Goal: Task Accomplishment & Management: Manage account settings

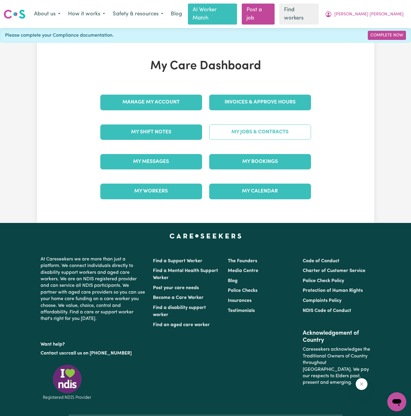
click at [261, 128] on link "My Jobs & Contracts" at bounding box center [260, 132] width 102 height 15
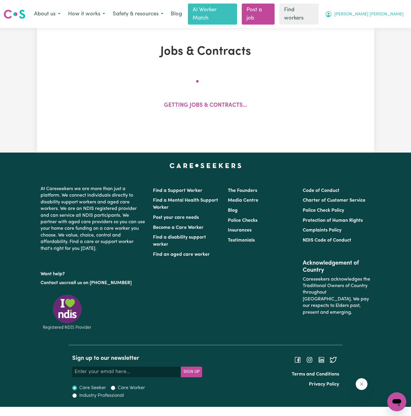
click at [394, 11] on span "[PERSON_NAME] [PERSON_NAME]" at bounding box center [368, 14] width 69 height 7
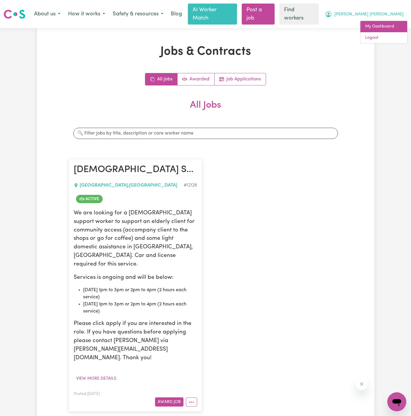
click at [394, 21] on link "My Dashboard" at bounding box center [383, 26] width 47 height 11
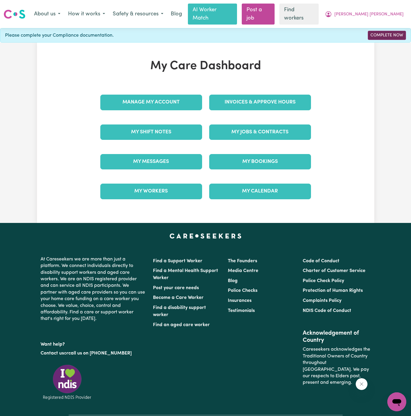
click at [384, 31] on link "Complete Now" at bounding box center [387, 35] width 38 height 9
click at [273, 88] on div "Invoices & Approve Hours" at bounding box center [260, 103] width 109 height 30
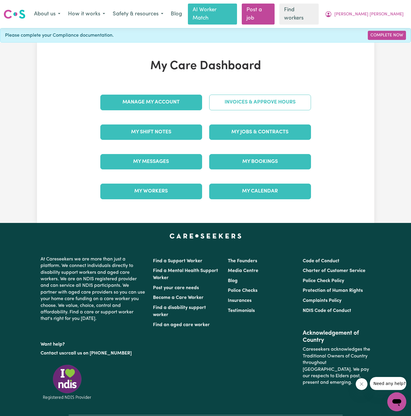
click at [273, 96] on link "Invoices & Approve Hours" at bounding box center [260, 102] width 102 height 15
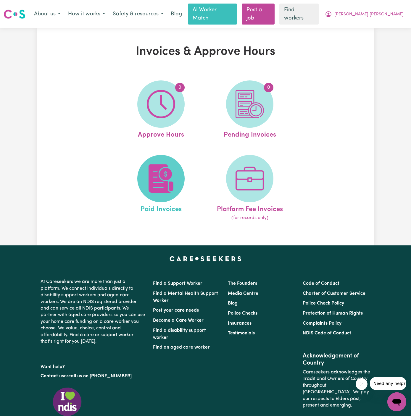
click at [165, 155] on span at bounding box center [160, 178] width 47 height 47
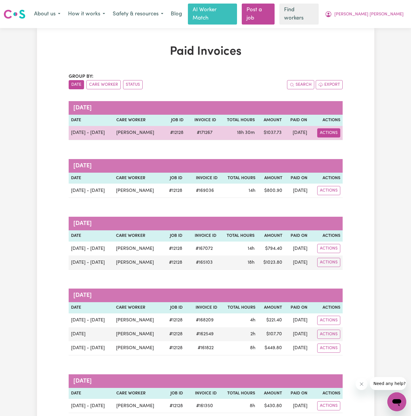
click at [332, 128] on button "Actions" at bounding box center [328, 132] width 23 height 9
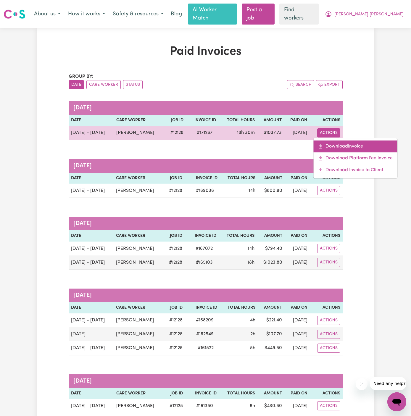
click at [343, 141] on link "Download Invoice" at bounding box center [356, 147] width 84 height 12
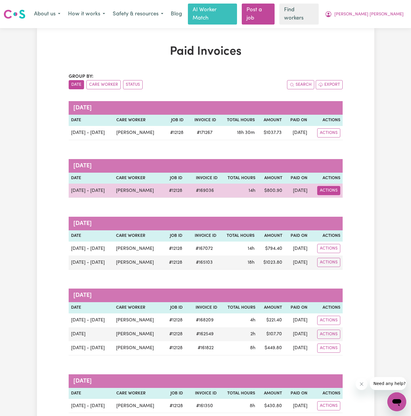
click at [330, 186] on button "Actions" at bounding box center [328, 190] width 23 height 9
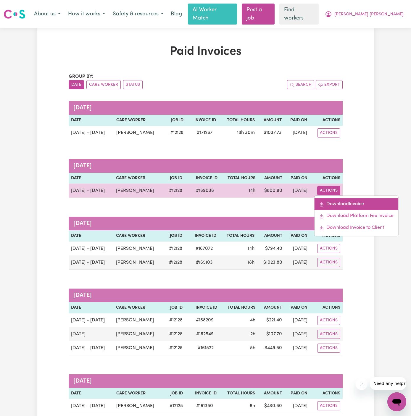
click at [349, 199] on link "Download Invoice" at bounding box center [356, 205] width 84 height 12
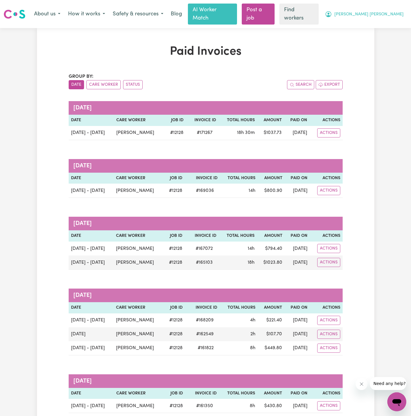
click at [382, 14] on button "[PERSON_NAME] [PERSON_NAME]" at bounding box center [364, 14] width 86 height 12
click at [382, 32] on link "Logout" at bounding box center [383, 37] width 47 height 11
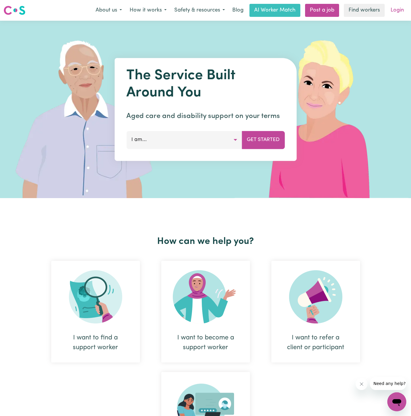
click at [397, 12] on link "Login" at bounding box center [397, 10] width 20 height 13
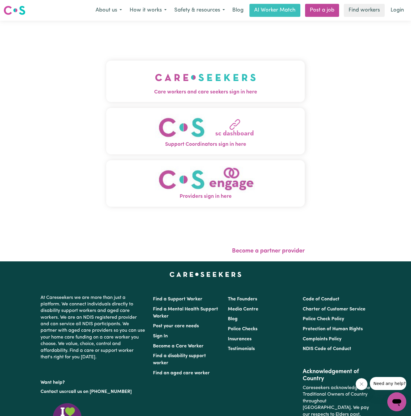
click at [193, 85] on img "Care workers and care seekers sign in here" at bounding box center [205, 78] width 101 height 22
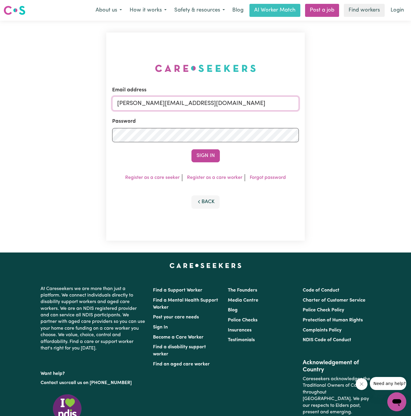
click at [211, 102] on input "[PERSON_NAME][EMAIL_ADDRESS][DOMAIN_NAME]" at bounding box center [205, 103] width 187 height 14
drag, startPoint x: 148, startPoint y: 105, endPoint x: 383, endPoint y: 109, distance: 235.2
click at [383, 109] on div "Email address superuser~RosalindTaylorYS@careseekers.com.au Password Sign In Re…" at bounding box center [205, 137] width 411 height 232
type input "superuser~HusnuyeBehaettinYS@careseekers.com.au"
click at [203, 143] on form "Email address superuser~HusnuyeBehaettinYS@careseekers.com.au Password Sign In" at bounding box center [205, 124] width 187 height 76
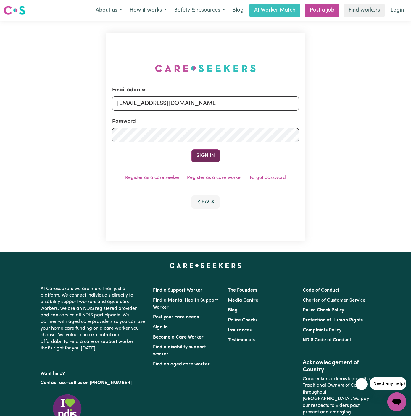
click at [202, 157] on button "Sign In" at bounding box center [205, 155] width 28 height 13
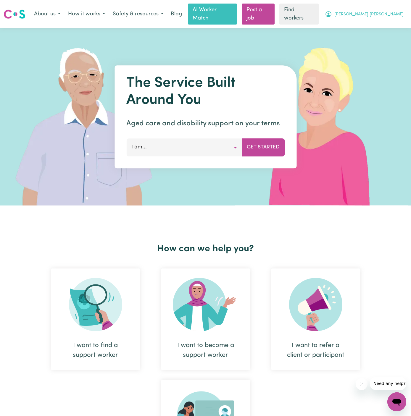
click at [395, 11] on span "[PERSON_NAME] [PERSON_NAME]" at bounding box center [368, 14] width 69 height 7
click at [387, 32] on link "Logout" at bounding box center [383, 37] width 47 height 11
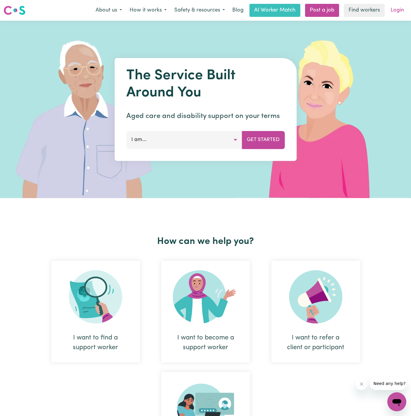
click at [401, 6] on link "Login" at bounding box center [397, 10] width 20 height 13
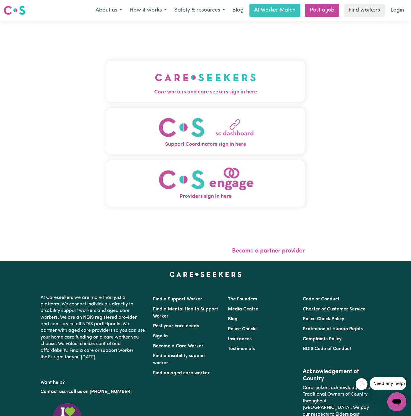
click at [241, 83] on button "Care workers and care seekers sign in here" at bounding box center [205, 81] width 199 height 41
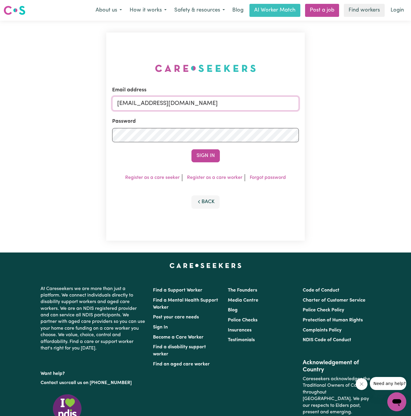
click at [190, 108] on input "[EMAIL_ADDRESS][DOMAIN_NAME]" at bounding box center [205, 103] width 187 height 14
type input "[PERSON_NAME][EMAIL_ADDRESS][DOMAIN_NAME]"
click at [212, 156] on button "Sign In" at bounding box center [205, 155] width 28 height 13
